Goal: Navigation & Orientation: Find specific page/section

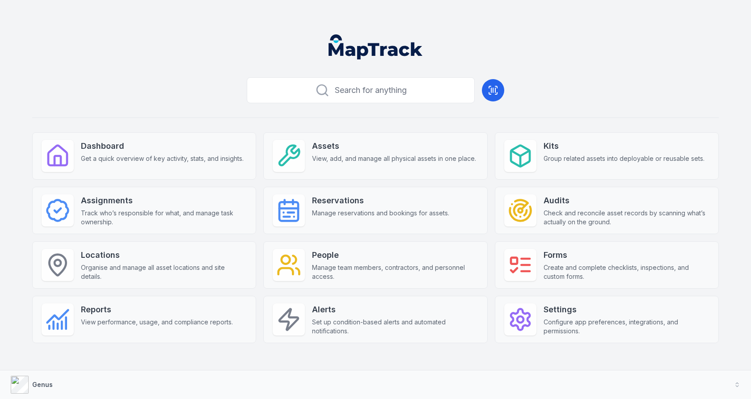
click at [255, 72] on header at bounding box center [376, 50] width 730 height 47
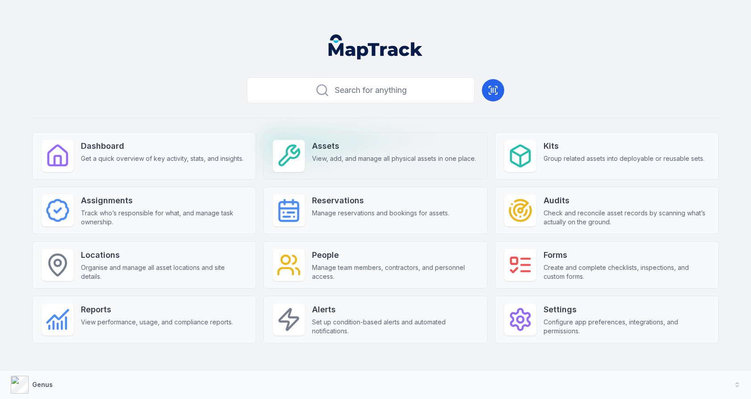
click at [320, 166] on div "Assets View, add, and manage all physical assets in one place." at bounding box center [375, 155] width 224 height 47
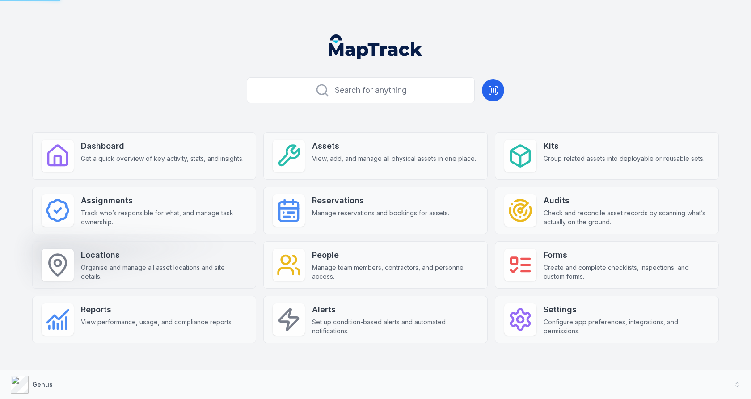
click at [172, 273] on span "Organise and manage all asset locations and site details." at bounding box center [164, 272] width 166 height 18
click at [201, 115] on div "Search for anything Dashboard Get a quick overview of key activity, stats, and …" at bounding box center [375, 223] width 687 height 298
